Goal: Transaction & Acquisition: Purchase product/service

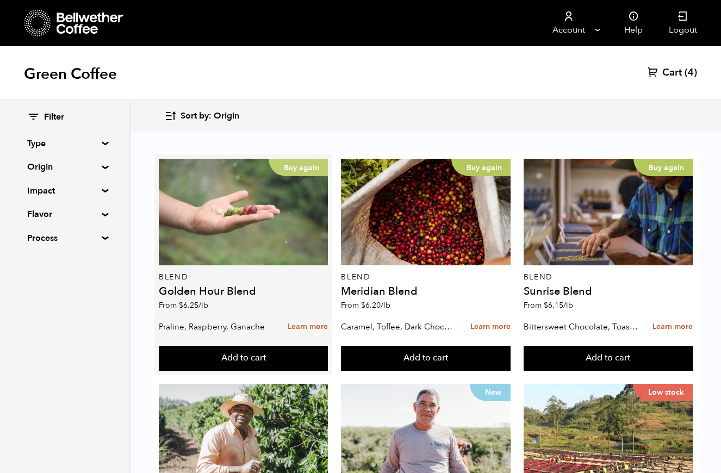
click at [218, 253] on div "Buy again" at bounding box center [243, 212] width 169 height 107
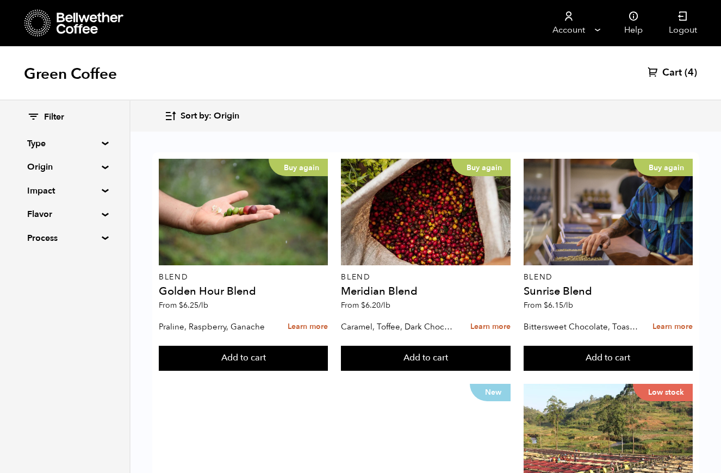
scroll to position [917, 0]
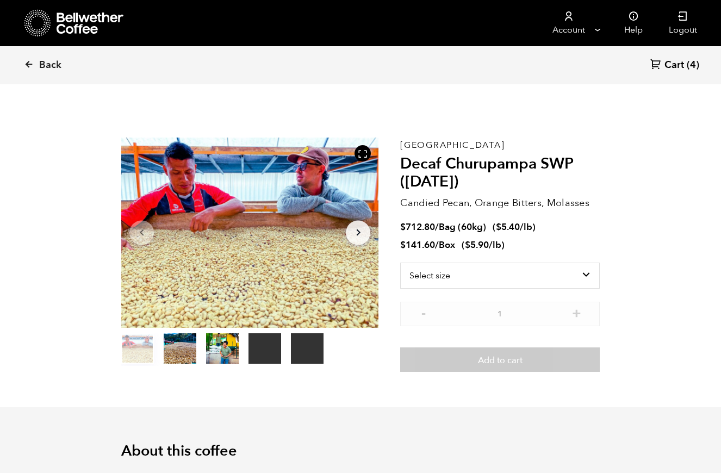
scroll to position [473, 466]
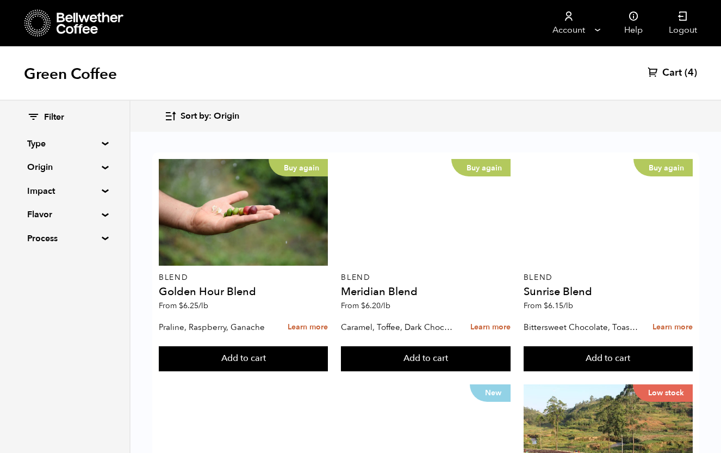
scroll to position [613, 0]
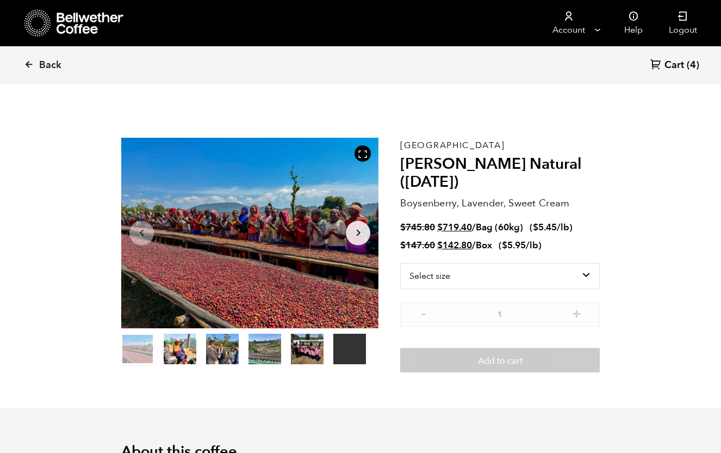
scroll to position [6, 0]
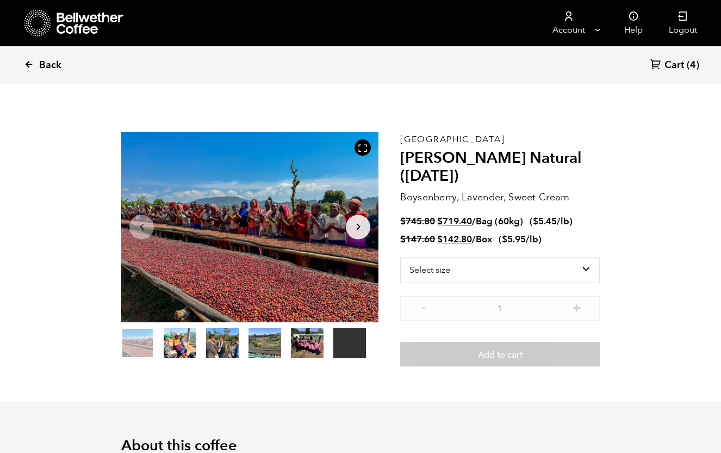
click at [39, 63] on span "Back" at bounding box center [50, 65] width 22 height 13
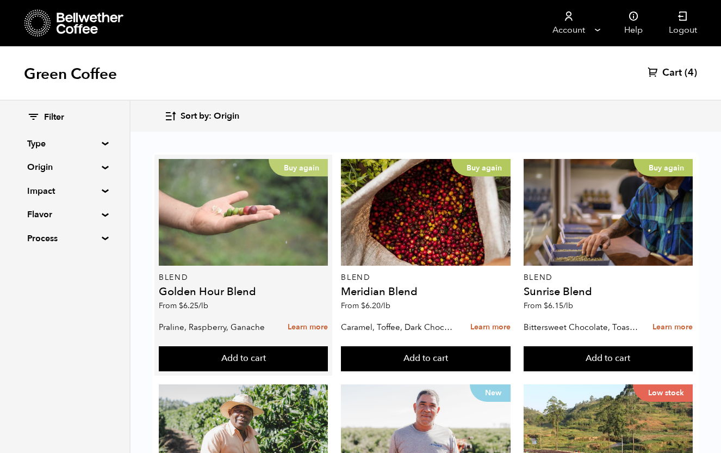
click at [279, 199] on div "Buy again" at bounding box center [243, 212] width 169 height 107
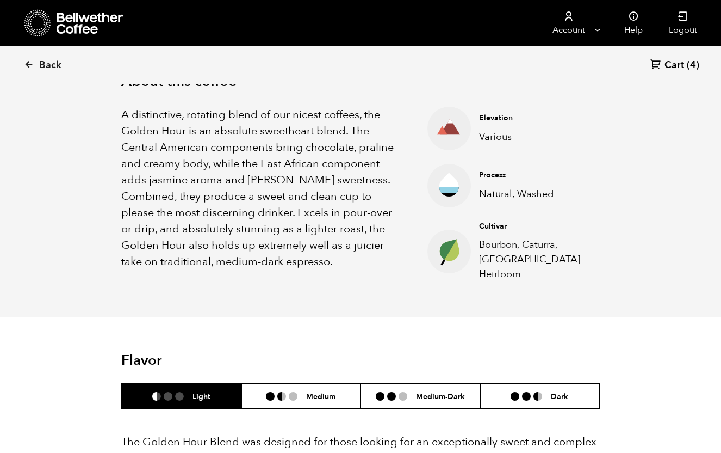
scroll to position [362, 0]
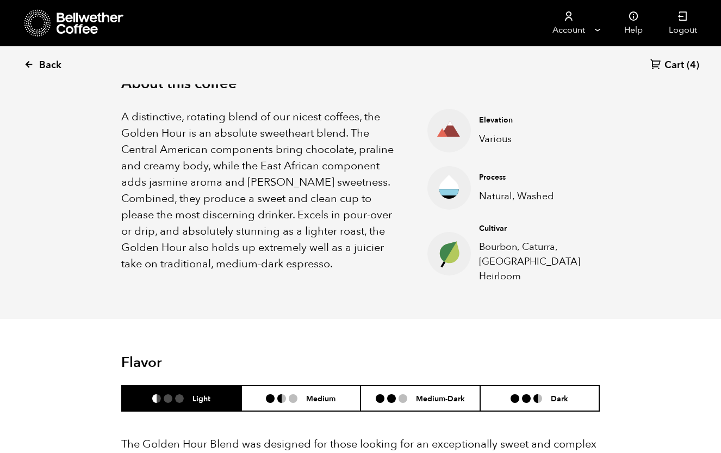
click at [35, 62] on link "Back" at bounding box center [57, 65] width 67 height 37
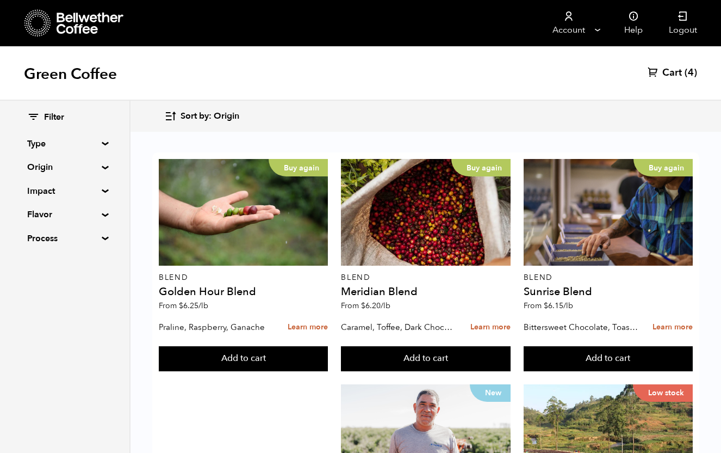
scroll to position [897, 0]
